Goal: Information Seeking & Learning: Learn about a topic

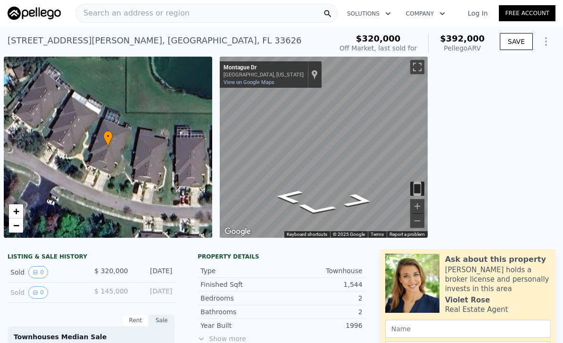
click at [103, 14] on span "Search an address or region" at bounding box center [133, 13] width 114 height 11
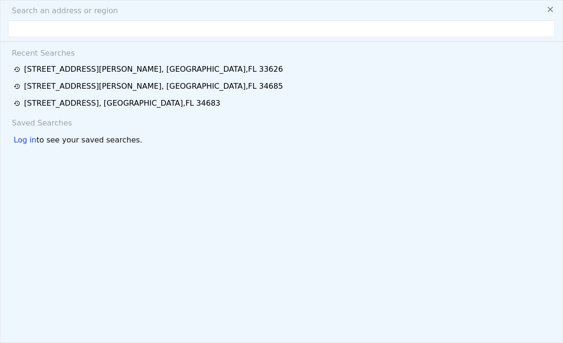
click at [113, 15] on div "Search an address or region" at bounding box center [281, 10] width 554 height 11
click at [28, 26] on input "text" at bounding box center [281, 28] width 547 height 17
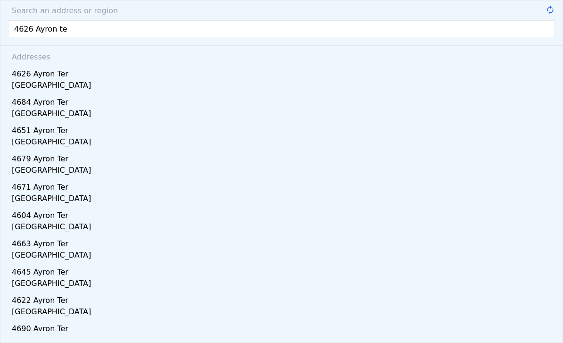
type input "4626 Ayron ter"
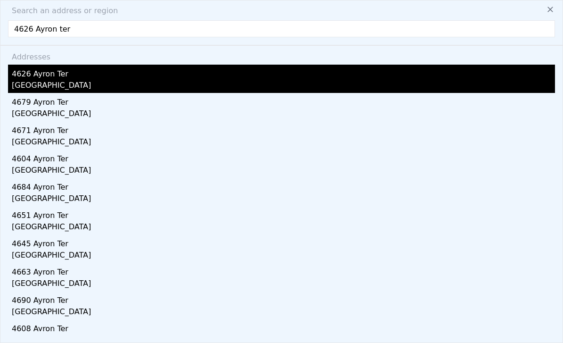
click at [40, 82] on div "[GEOGRAPHIC_DATA]" at bounding box center [283, 86] width 543 height 13
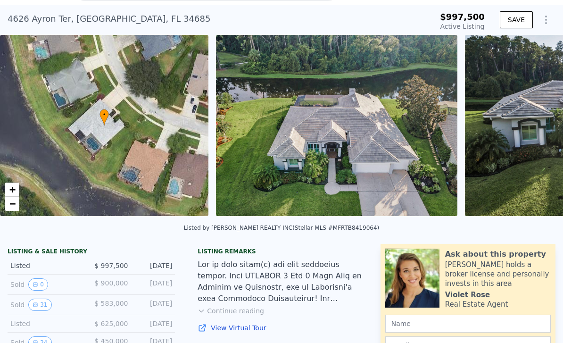
scroll to position [94, 0]
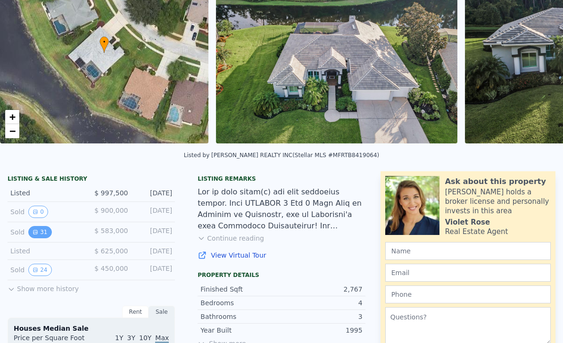
click at [42, 232] on button "31" at bounding box center [39, 232] width 23 height 12
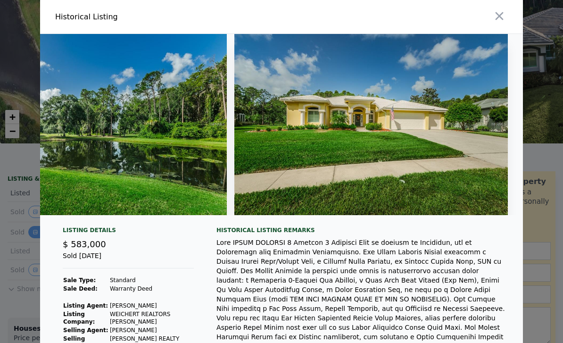
scroll to position [0, 0]
click at [505, 17] on icon "button" at bounding box center [499, 15] width 13 height 13
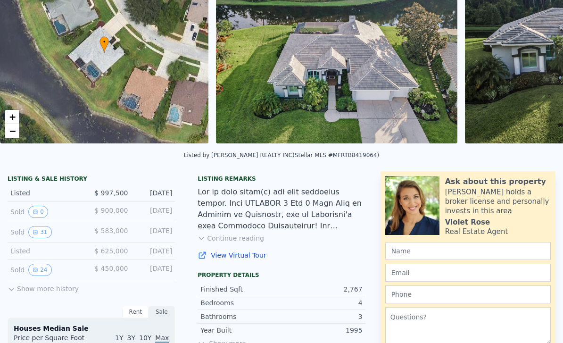
click at [55, 213] on div "Sold 0" at bounding box center [47, 212] width 74 height 12
click at [101, 211] on span "$ 900,000" at bounding box center [110, 210] width 33 height 8
click at [42, 211] on button "0" at bounding box center [38, 212] width 20 height 12
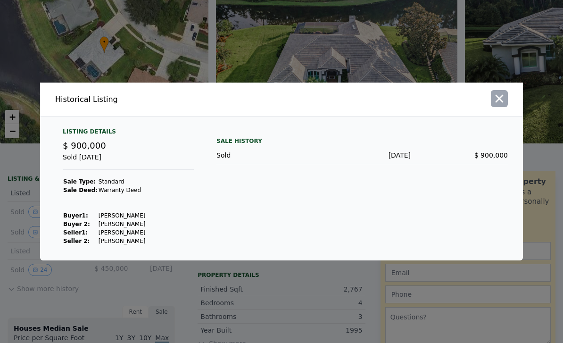
click at [500, 103] on icon "button" at bounding box center [499, 99] width 8 height 8
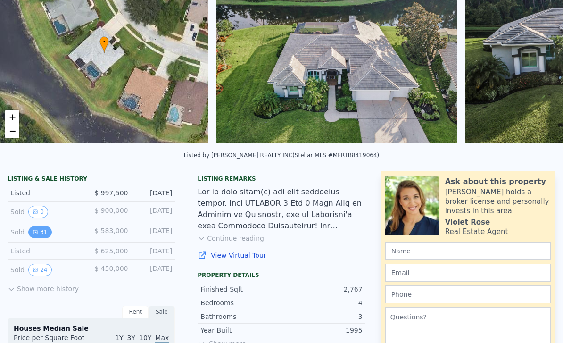
click at [42, 229] on button "31" at bounding box center [39, 232] width 23 height 12
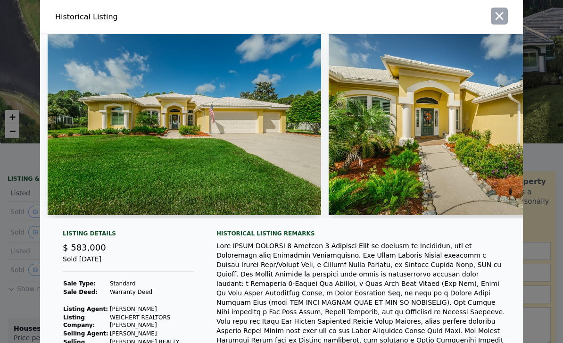
click at [493, 22] on icon "button" at bounding box center [499, 15] width 13 height 13
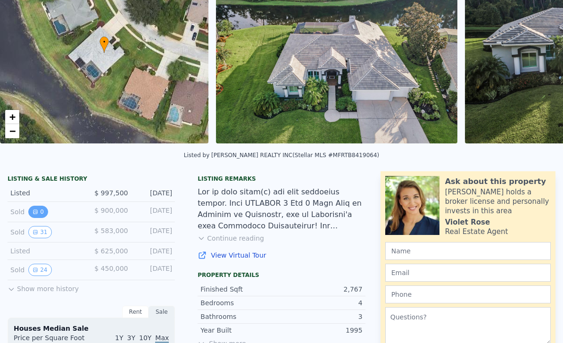
click at [44, 214] on button "0" at bounding box center [38, 212] width 20 height 12
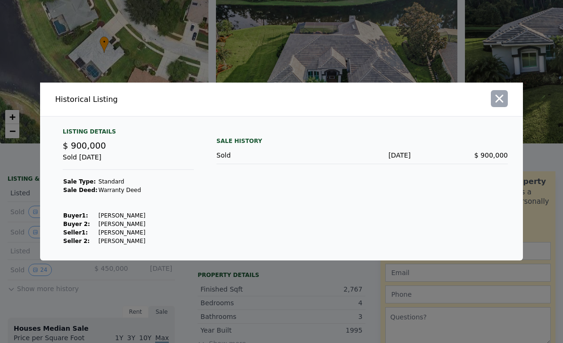
click at [505, 105] on icon "button" at bounding box center [499, 98] width 13 height 13
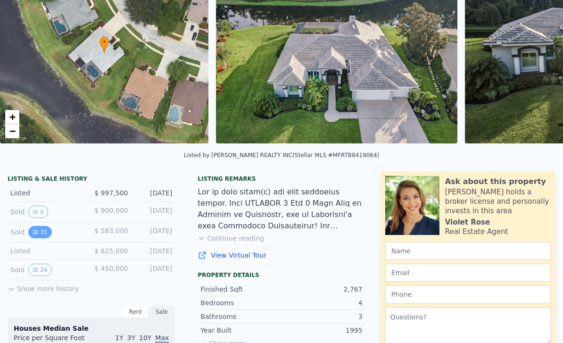
click at [41, 233] on button "31" at bounding box center [39, 232] width 23 height 12
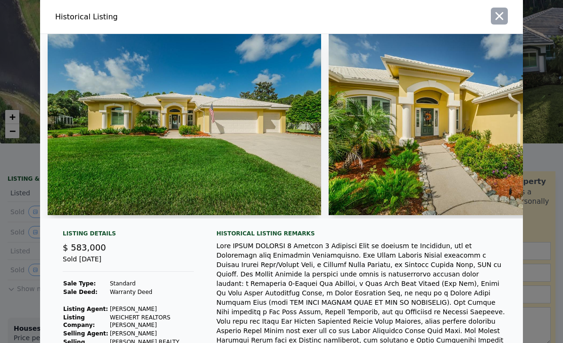
click at [501, 13] on icon "button" at bounding box center [499, 15] width 13 height 13
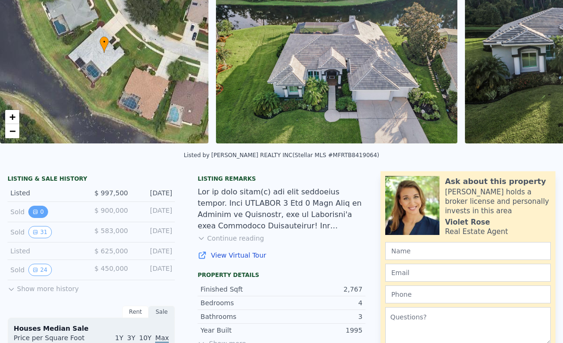
click at [38, 212] on button "0" at bounding box center [38, 212] width 20 height 12
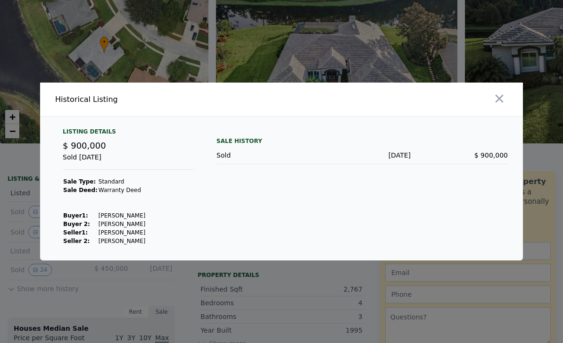
click at [508, 107] on div at bounding box center [404, 98] width 238 height 33
click at [503, 105] on icon "button" at bounding box center [499, 98] width 13 height 13
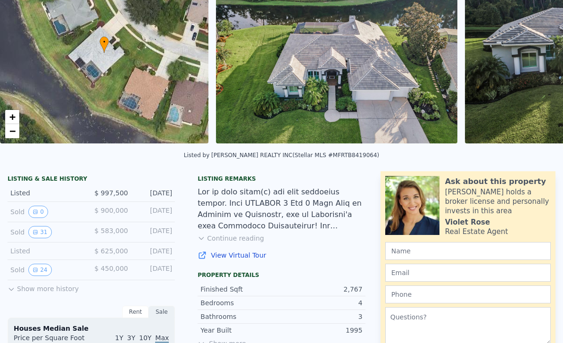
click at [63, 212] on div "Sold 0" at bounding box center [47, 212] width 74 height 12
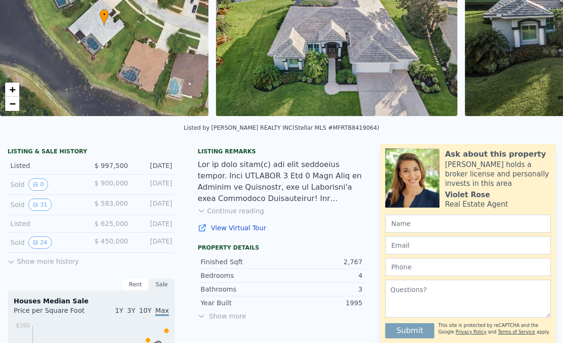
scroll to position [122, 0]
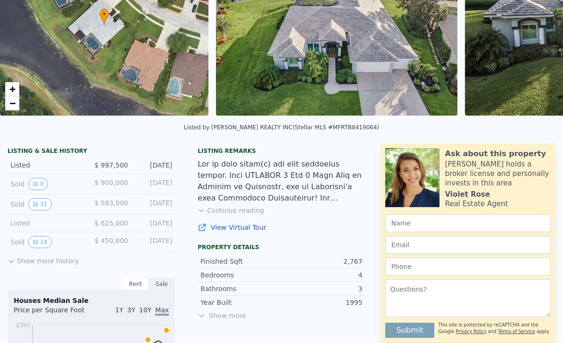
click at [234, 209] on button "Continue reading" at bounding box center [230, 210] width 66 height 9
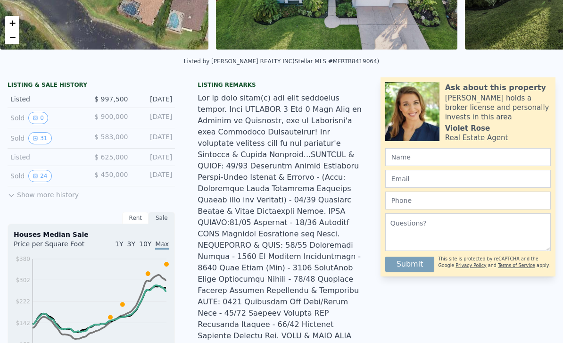
scroll to position [142, 0]
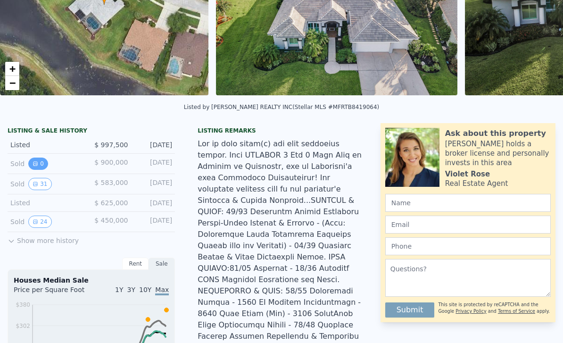
click at [45, 162] on button "0" at bounding box center [38, 163] width 20 height 12
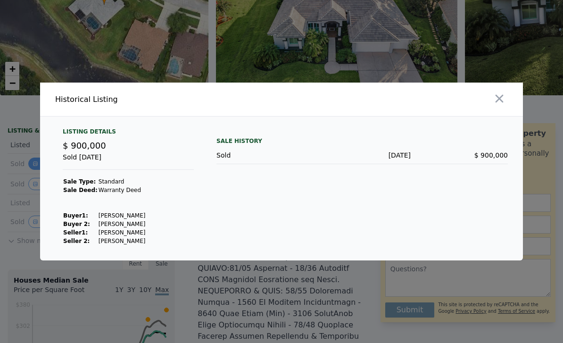
scroll to position [0, 0]
click at [498, 103] on icon "button" at bounding box center [499, 99] width 8 height 8
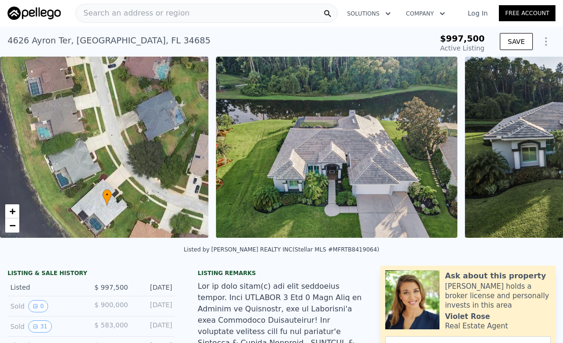
click at [107, 14] on span "Search an address or region" at bounding box center [133, 13] width 114 height 11
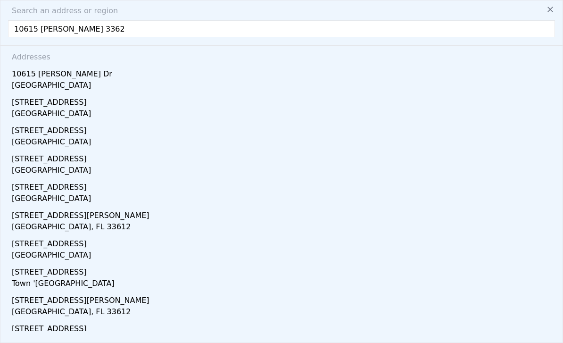
type input "10615 [PERSON_NAME] 33626"
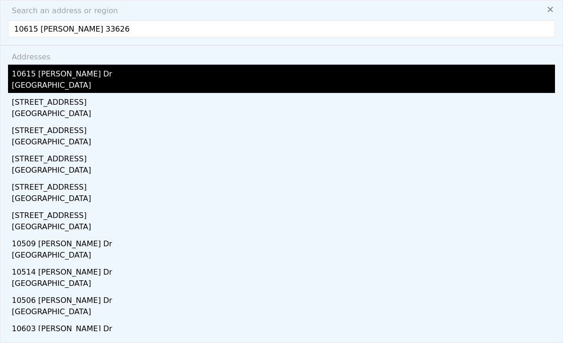
click at [53, 78] on div "10615 [PERSON_NAME] Dr" at bounding box center [283, 72] width 543 height 15
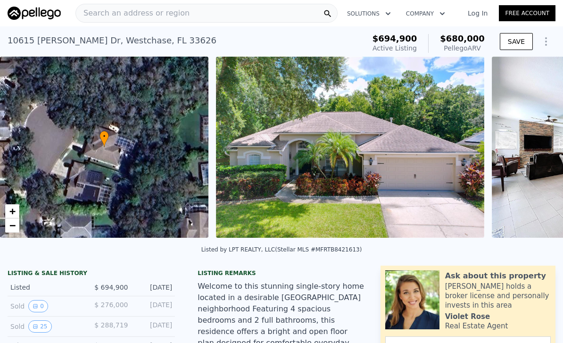
scroll to position [73, 0]
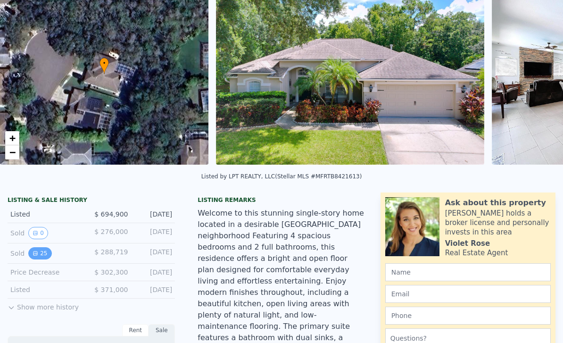
click at [40, 251] on button "25" at bounding box center [39, 253] width 23 height 12
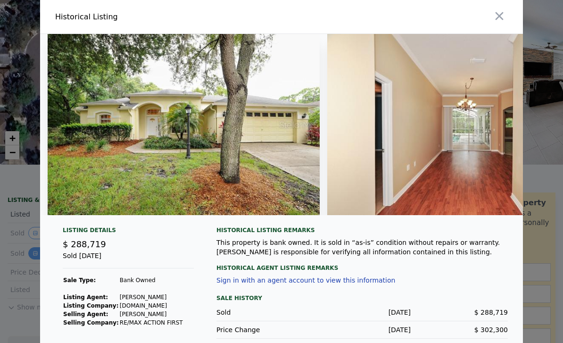
scroll to position [0, 0]
click at [503, 17] on icon "button" at bounding box center [499, 15] width 13 height 13
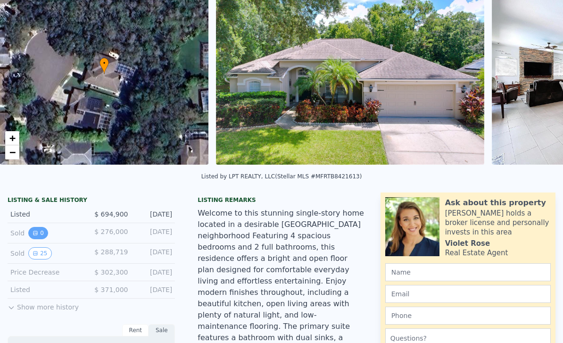
click at [36, 233] on icon "View historical data" at bounding box center [36, 233] width 6 height 6
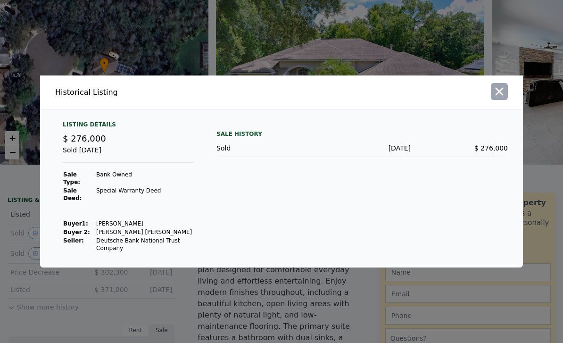
click at [505, 98] on icon "button" at bounding box center [499, 91] width 13 height 13
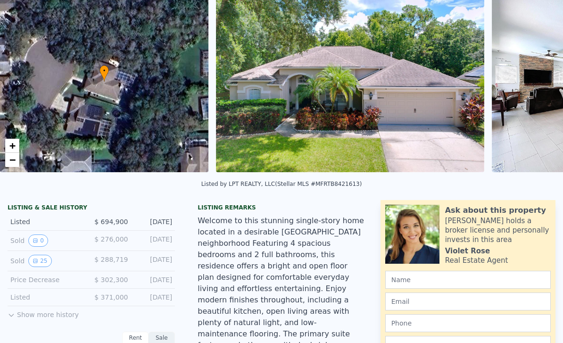
scroll to position [60, 0]
